Goal: Find specific page/section: Find specific page/section

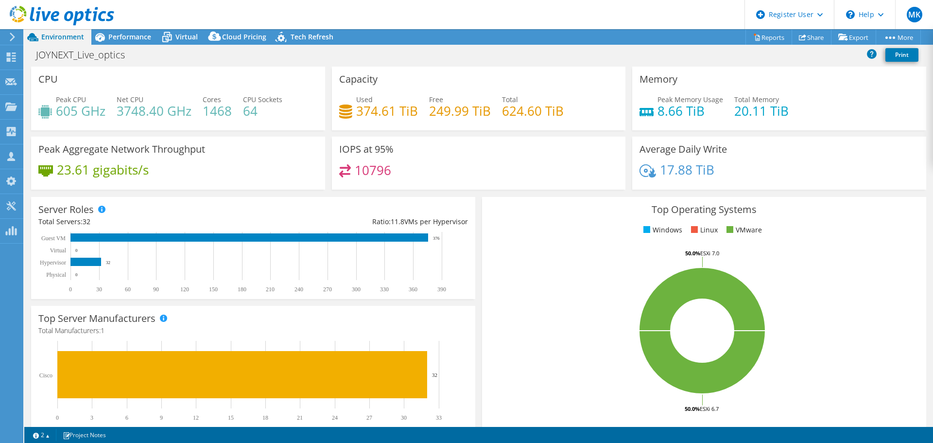
select select "EUFrankfurt"
select select "EUR"
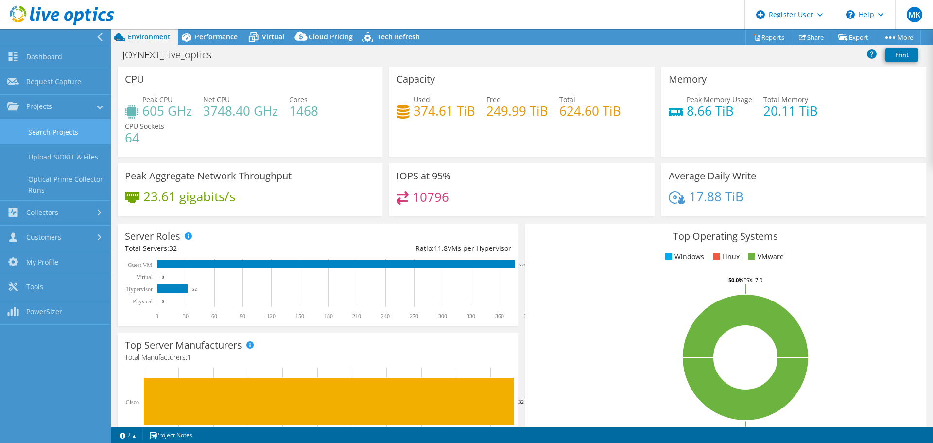
click at [31, 136] on link "Search Projects" at bounding box center [55, 132] width 111 height 25
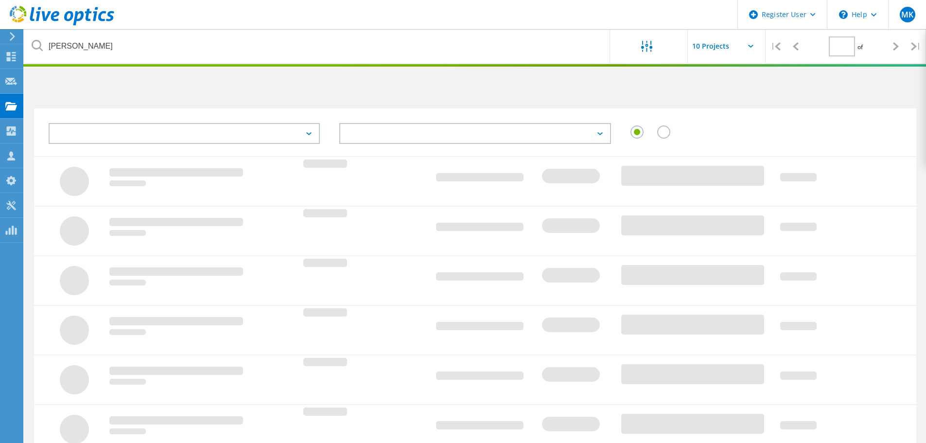
type input "1"
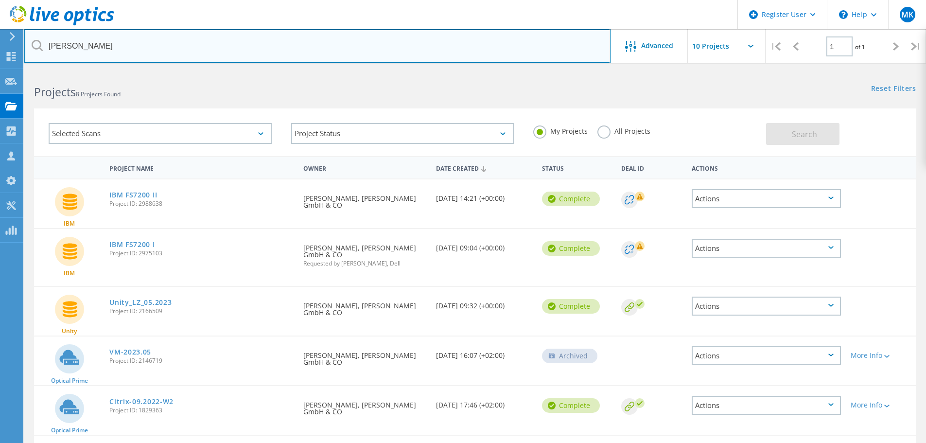
click at [109, 36] on input "august rüggeberg" at bounding box center [317, 46] width 586 height 34
click at [111, 39] on input "august rüggeberg" at bounding box center [317, 46] width 586 height 34
drag, startPoint x: 114, startPoint y: 45, endPoint x: 22, endPoint y: 49, distance: 92.0
click at [22, 70] on div "Register User \n Help Explore Helpful Articles Contact Support MK Dell User Mar…" at bounding box center [463, 346] width 926 height 552
drag, startPoint x: 156, startPoint y: 46, endPoint x: 45, endPoint y: 43, distance: 110.8
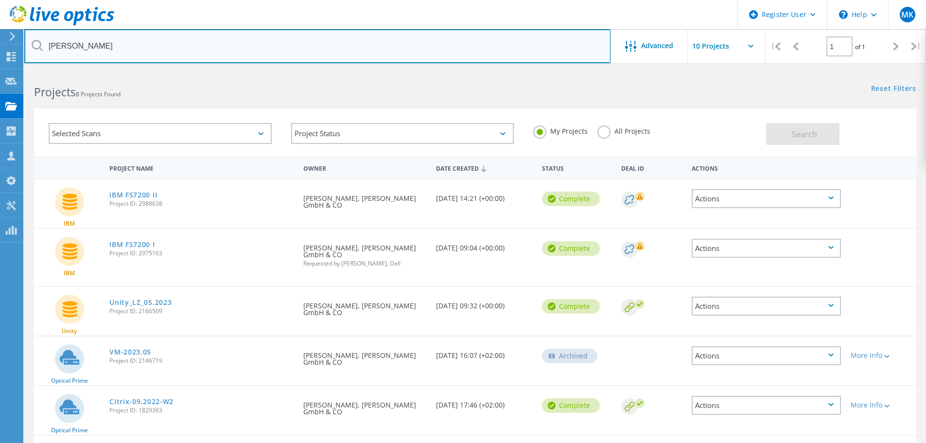
click at [45, 43] on input "august rüggeberg" at bounding box center [317, 46] width 586 height 34
type input "joynext"
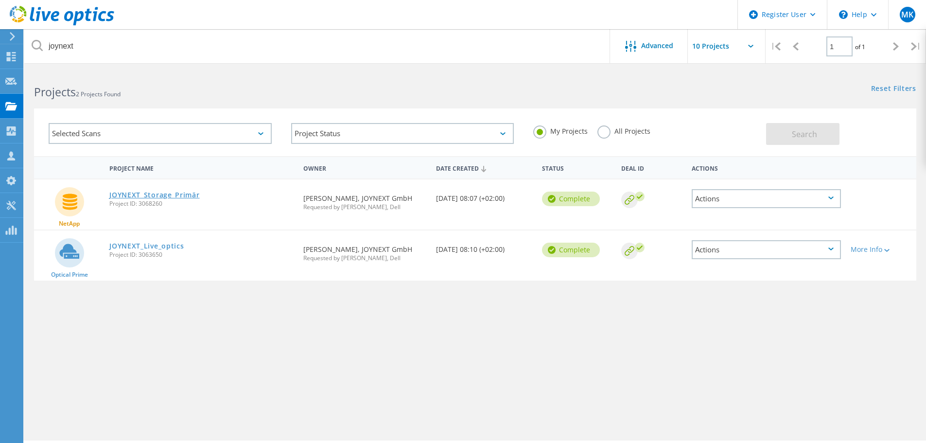
click at [172, 197] on link "JOYNEXT_Storage_Primär" at bounding box center [154, 195] width 90 height 7
